Goal: Download file/media

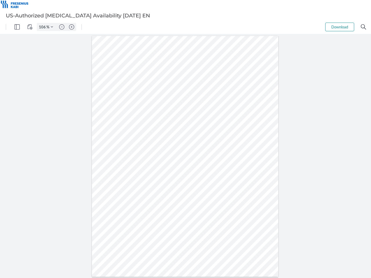
click at [17, 27] on img "Panel" at bounding box center [16, 26] width 5 height 5
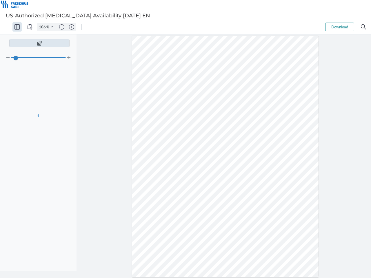
click at [30, 27] on img "View Controls" at bounding box center [29, 26] width 5 height 5
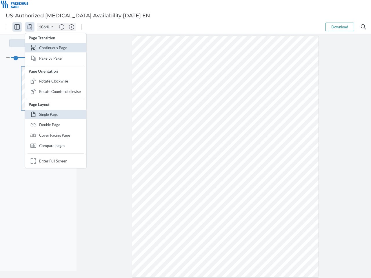
click at [43, 27] on input "106" at bounding box center [41, 26] width 9 height 5
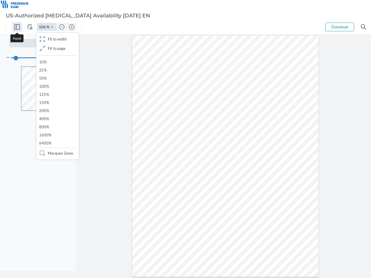
click at [52, 27] on img "Zoom Controls" at bounding box center [52, 27] width 2 height 2
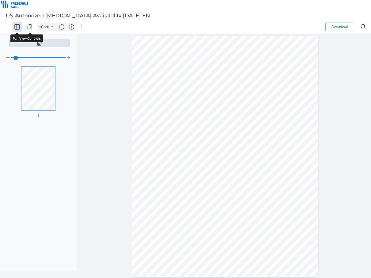
click at [62, 27] on img "Zoom out" at bounding box center [61, 26] width 5 height 5
click at [71, 27] on img "Zoom in" at bounding box center [71, 26] width 5 height 5
type input "106"
click at [339, 27] on button "Download" at bounding box center [339, 27] width 29 height 9
click at [363, 27] on img "Search" at bounding box center [362, 26] width 5 height 5
